Goal: Navigation & Orientation: Find specific page/section

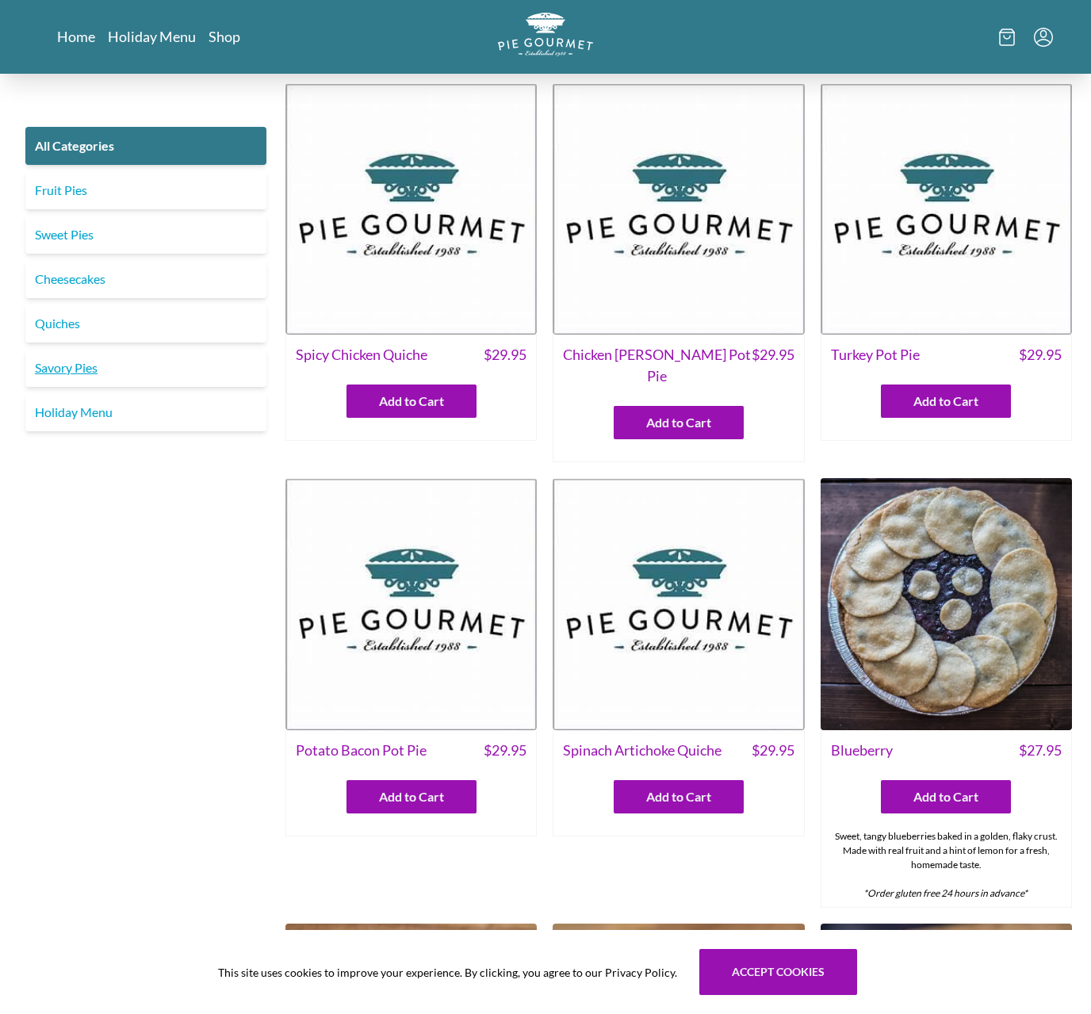
click at [79, 374] on link "Savory Pies" at bounding box center [145, 368] width 241 height 38
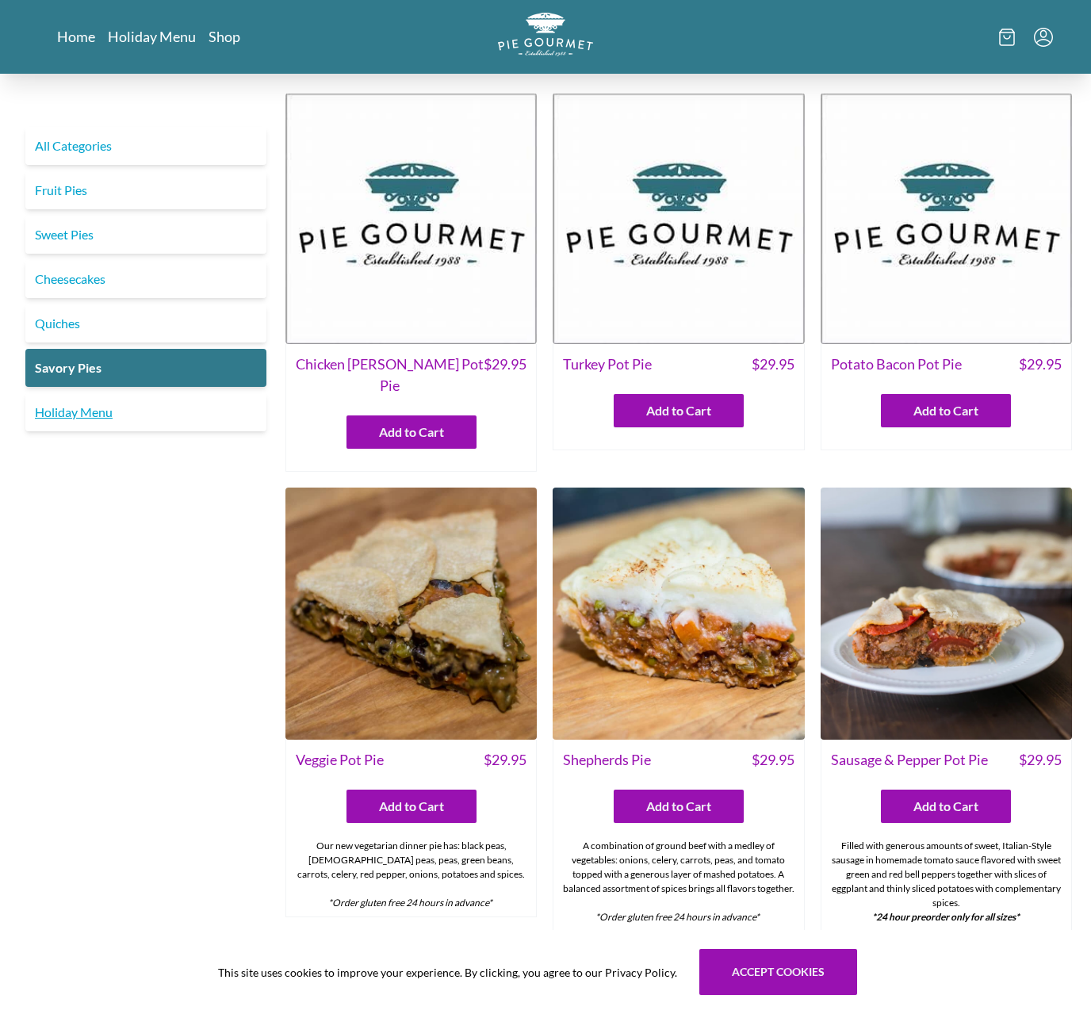
click at [66, 417] on link "Holiday Menu" at bounding box center [145, 412] width 241 height 38
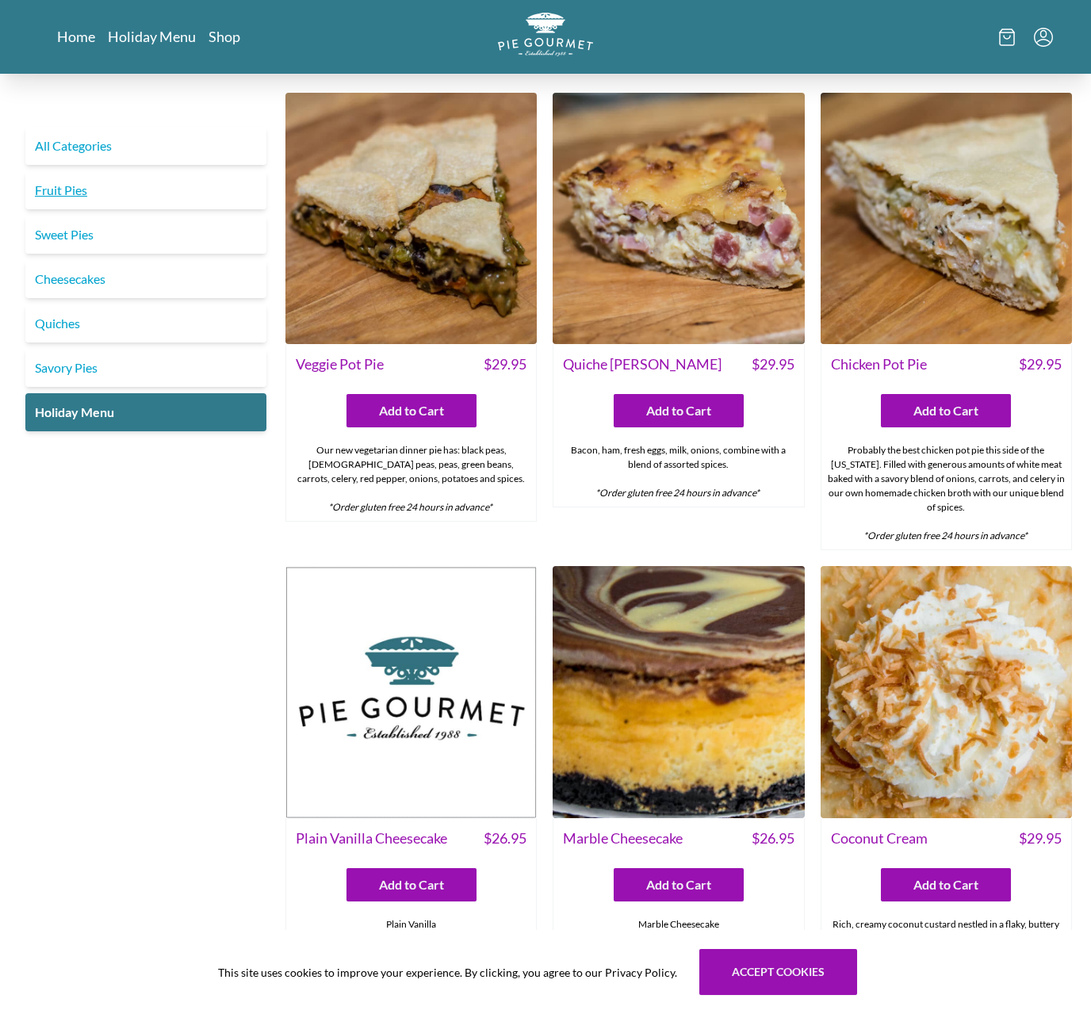
click at [55, 189] on link "Fruit Pies" at bounding box center [145, 190] width 241 height 38
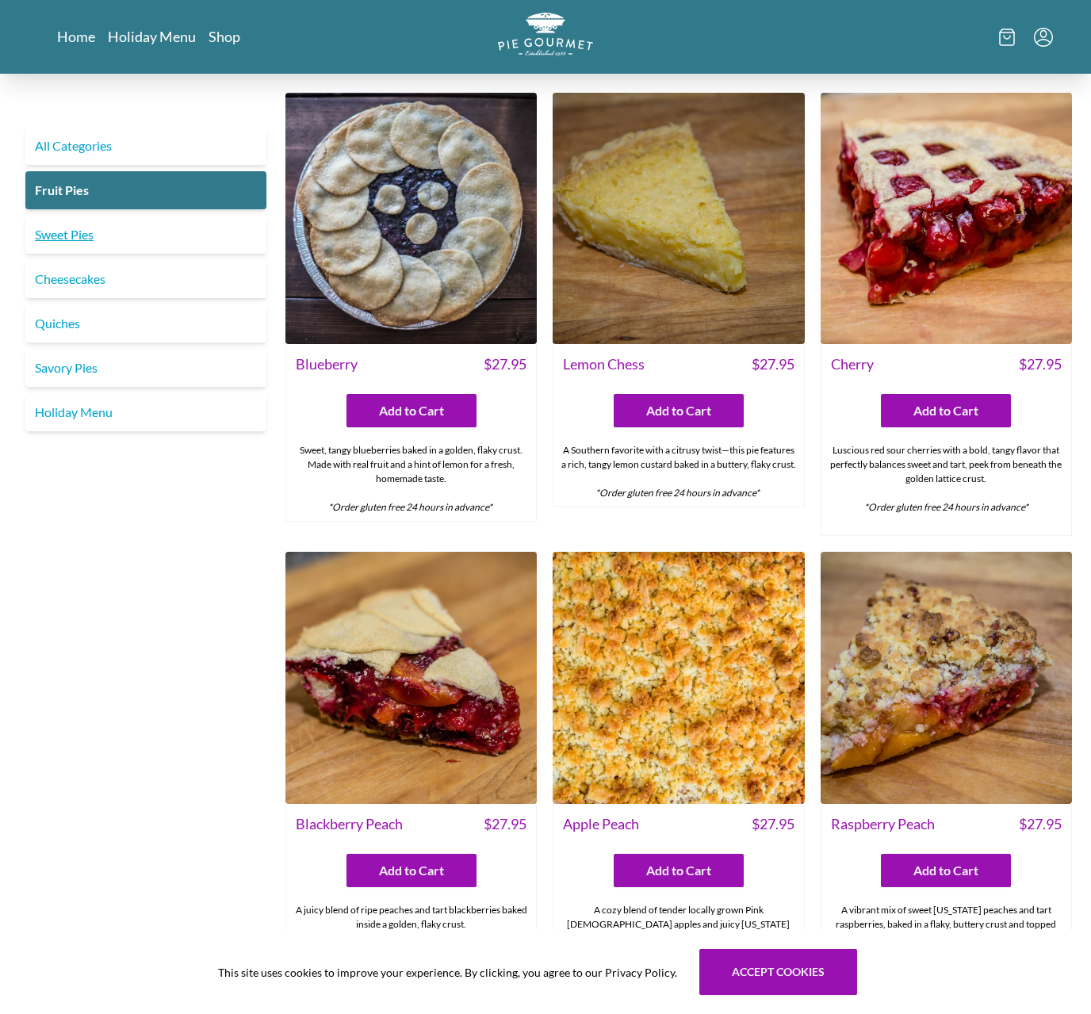
click at [63, 236] on link "Sweet Pies" at bounding box center [145, 235] width 241 height 38
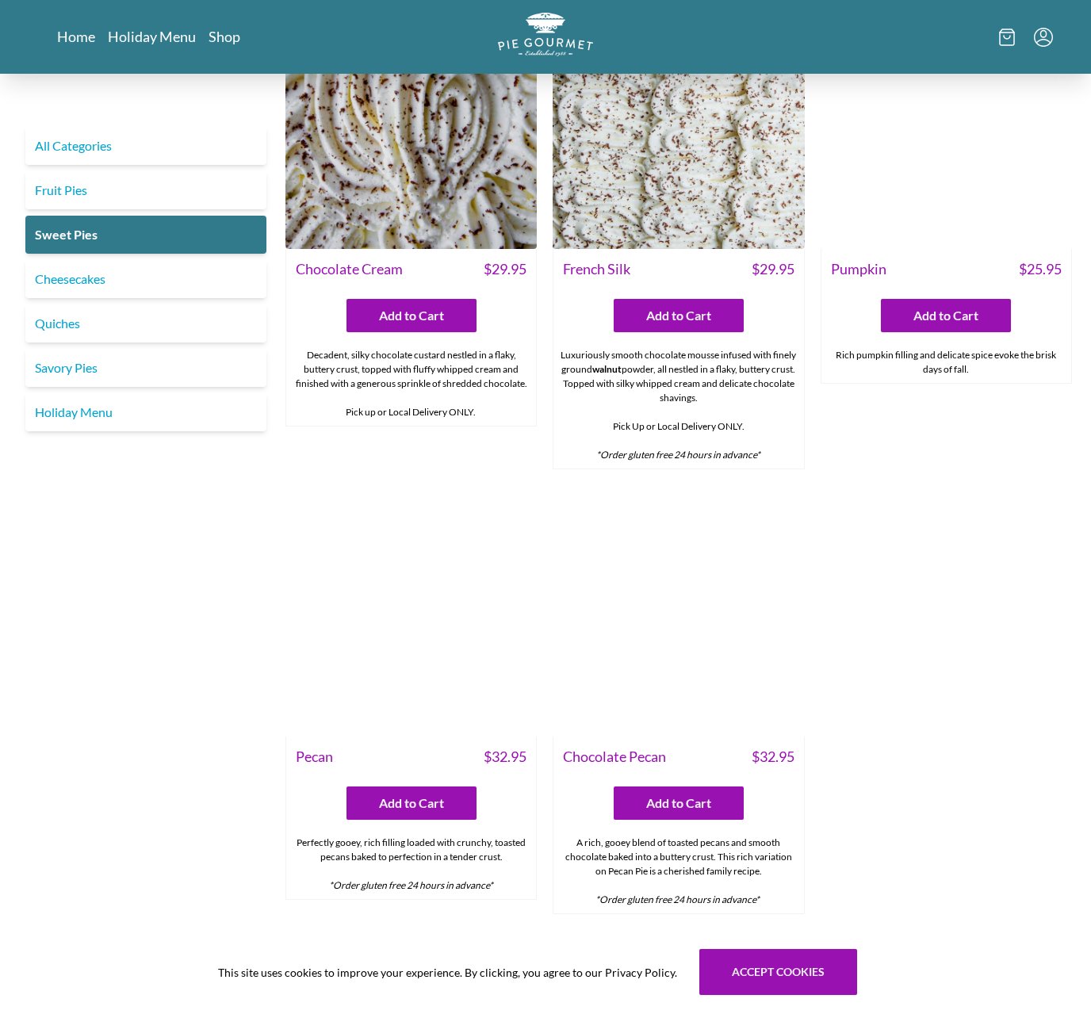
scroll to position [572, 0]
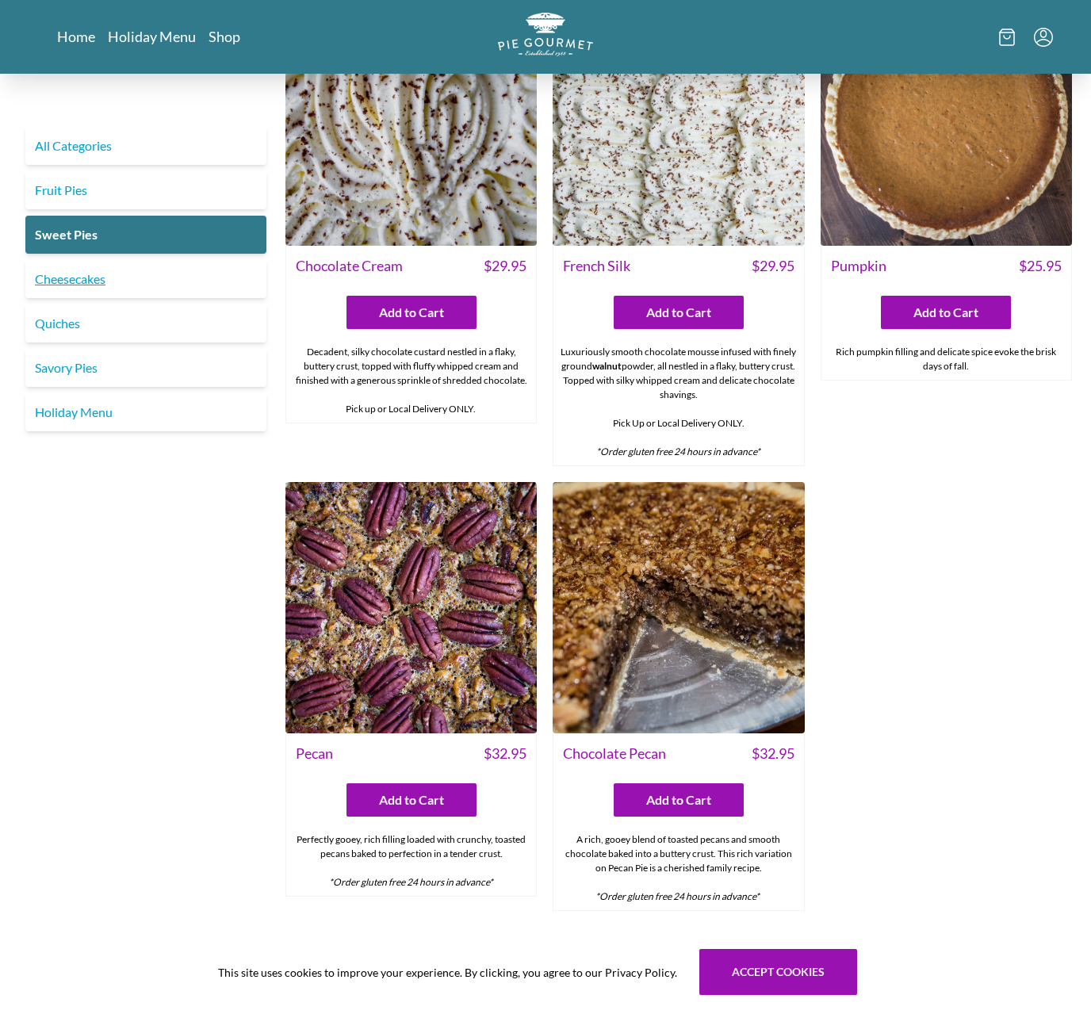
click at [82, 285] on link "Cheesecakes" at bounding box center [145, 279] width 241 height 38
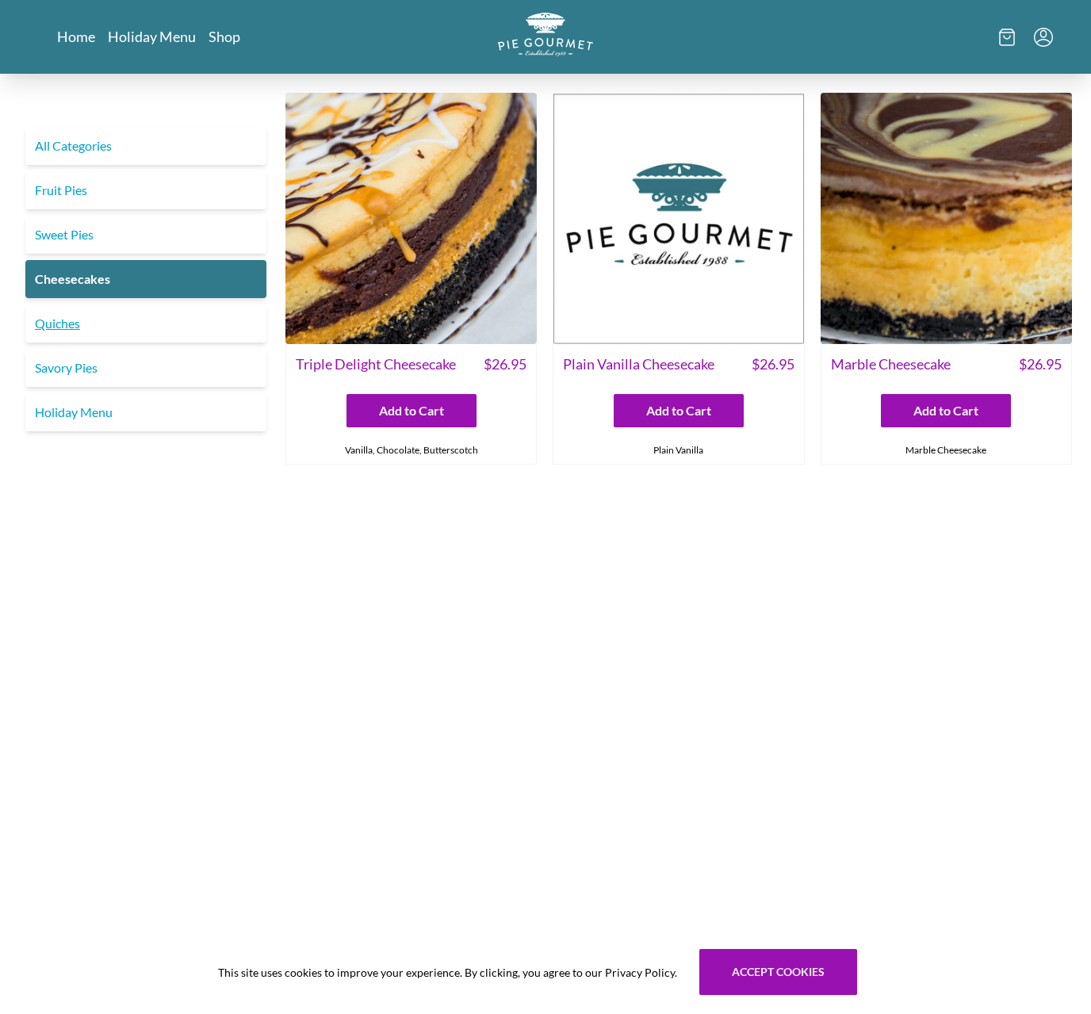
click at [63, 329] on link "Quiches" at bounding box center [145, 323] width 241 height 38
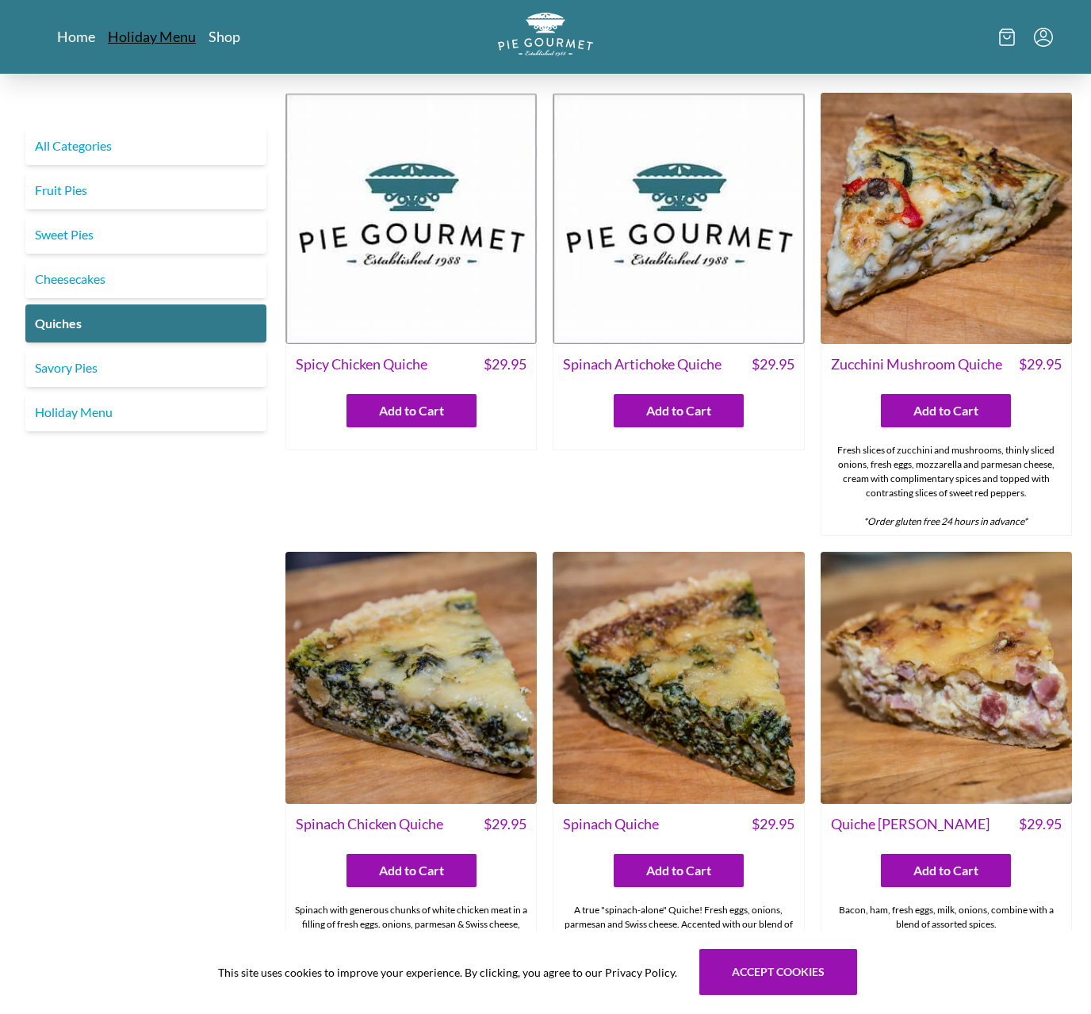
click at [141, 40] on link "Holiday Menu" at bounding box center [152, 36] width 88 height 19
